Goal: Information Seeking & Learning: Compare options

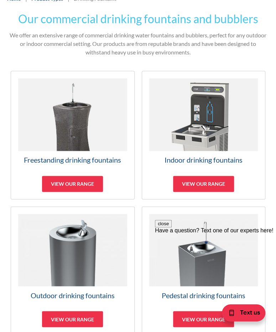
scroll to position [249, 0]
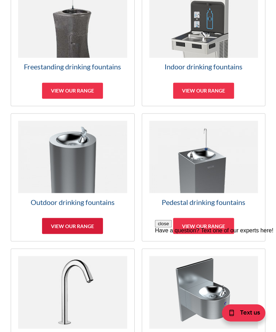
click at [81, 222] on div "View our range" at bounding box center [72, 226] width 61 height 16
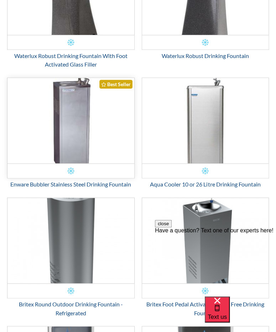
scroll to position [963, 0]
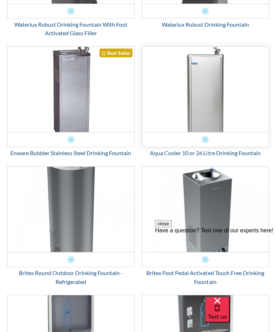
click at [191, 99] on img "Email Form 3" at bounding box center [205, 89] width 127 height 85
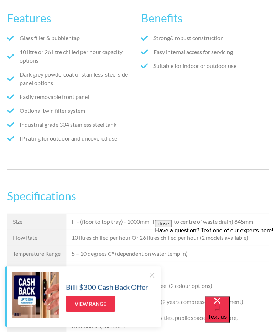
scroll to position [540, 0]
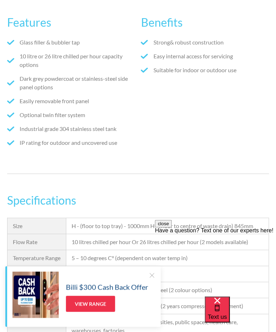
click at [165, 184] on body "Christmas Trading Dates: Office Closes Friday December 24th. Open Tuesday Janua…" at bounding box center [138, 235] width 276 height 1550
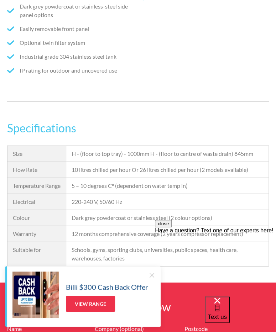
scroll to position [611, 0]
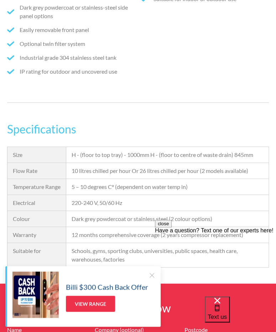
click at [115, 138] on div "Specifications Size H - (floor to top tray) - 1000mm H - (floor to centre of wa…" at bounding box center [138, 194] width 262 height 147
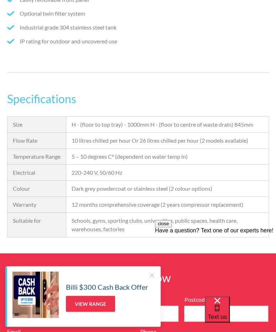
scroll to position [641, 0]
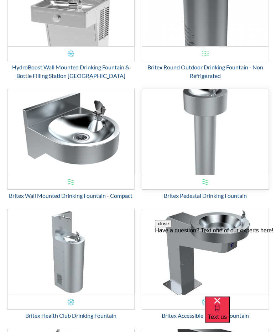
scroll to position [1426, 0]
click at [216, 156] on img "Email Form 3" at bounding box center [205, 131] width 127 height 85
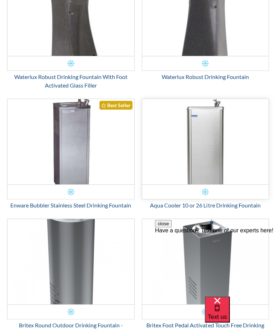
scroll to position [892, 0]
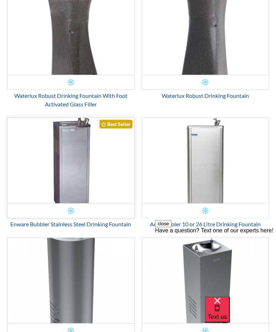
click at [100, 155] on img "Email Form 3" at bounding box center [70, 160] width 127 height 85
